Goal: Transaction & Acquisition: Download file/media

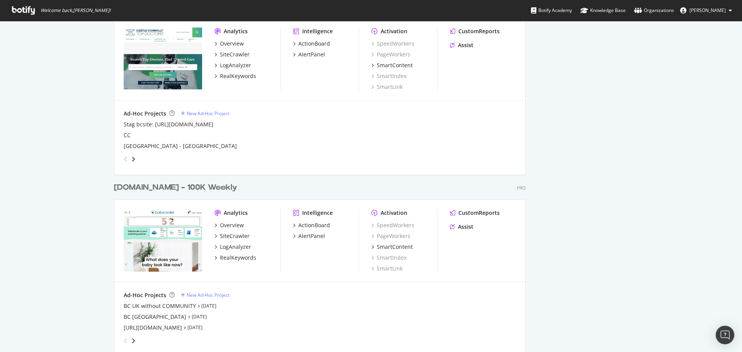
scroll to position [966, 0]
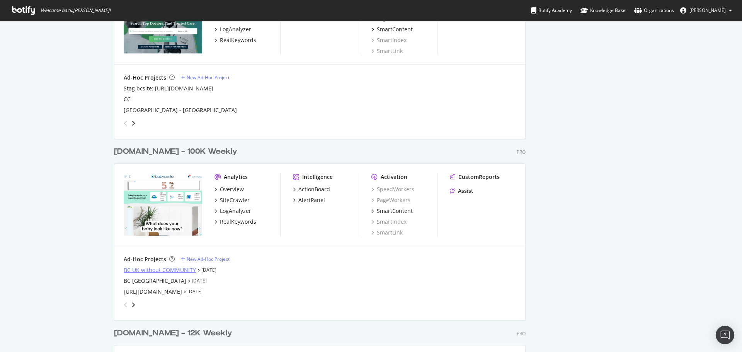
click at [165, 269] on div "BC UK without COMMUNITY" at bounding box center [160, 270] width 72 height 8
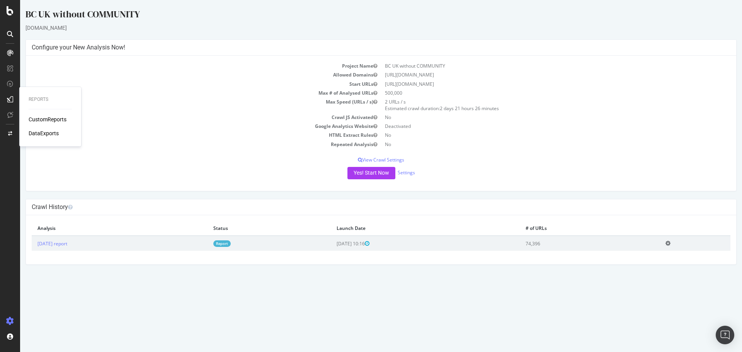
click at [36, 119] on div "CustomReports" at bounding box center [48, 120] width 38 height 8
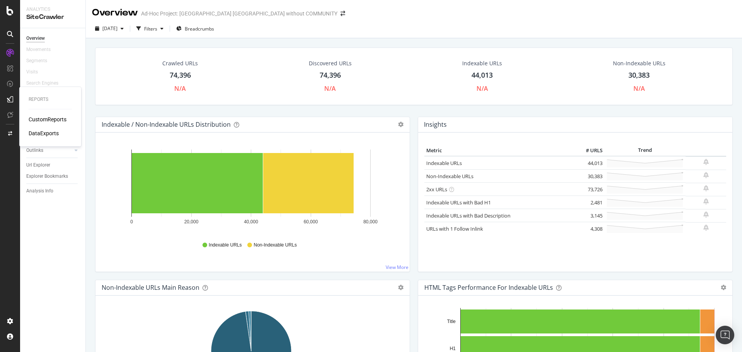
click at [41, 131] on div "DataExports" at bounding box center [44, 134] width 30 height 8
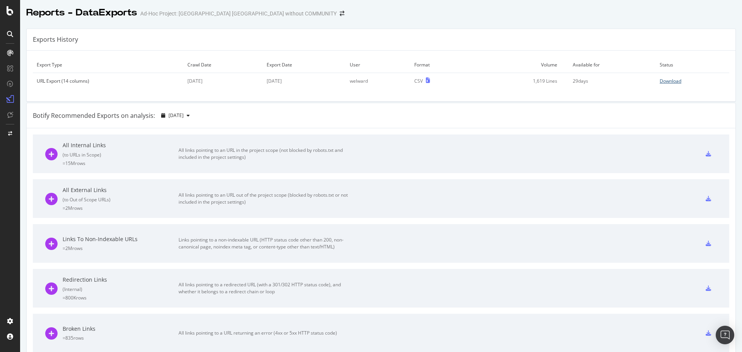
click at [662, 82] on div "Download" at bounding box center [671, 81] width 22 height 7
